Goal: Find specific page/section: Find specific page/section

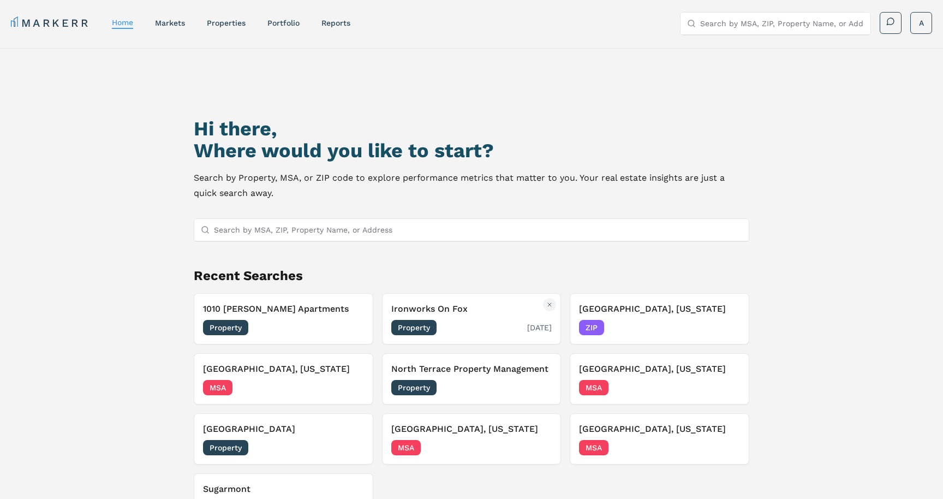
click at [418, 333] on span "Property" at bounding box center [413, 327] width 45 height 15
